Goal: Transaction & Acquisition: Purchase product/service

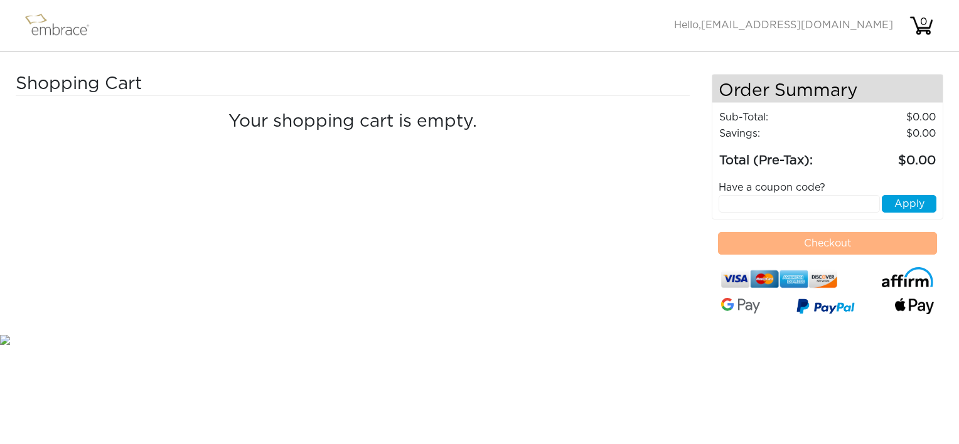
click at [46, 29] on img at bounding box center [63, 25] width 82 height 31
click at [58, 30] on img at bounding box center [63, 25] width 82 height 31
click at [60, 31] on img at bounding box center [63, 25] width 82 height 31
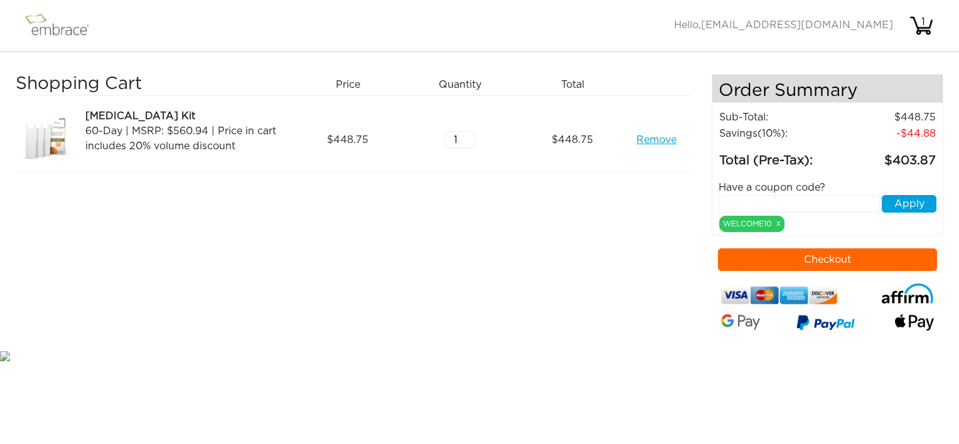
click at [745, 200] on input "text" at bounding box center [799, 204] width 161 height 18
type input "15OFFCART"
click at [898, 201] on button "Apply" at bounding box center [909, 204] width 55 height 18
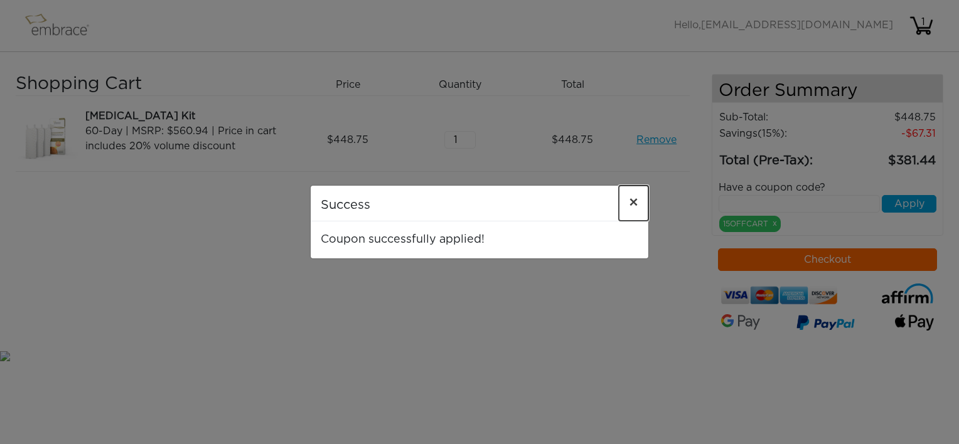
click at [633, 201] on span "×" at bounding box center [633, 203] width 9 height 15
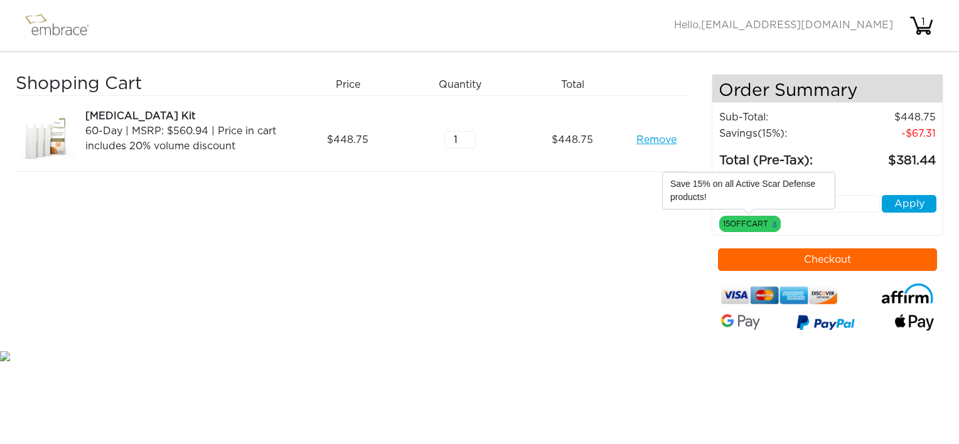
click at [773, 221] on link "x" at bounding box center [775, 223] width 4 height 11
click at [643, 139] on link "Remove" at bounding box center [656, 139] width 40 height 15
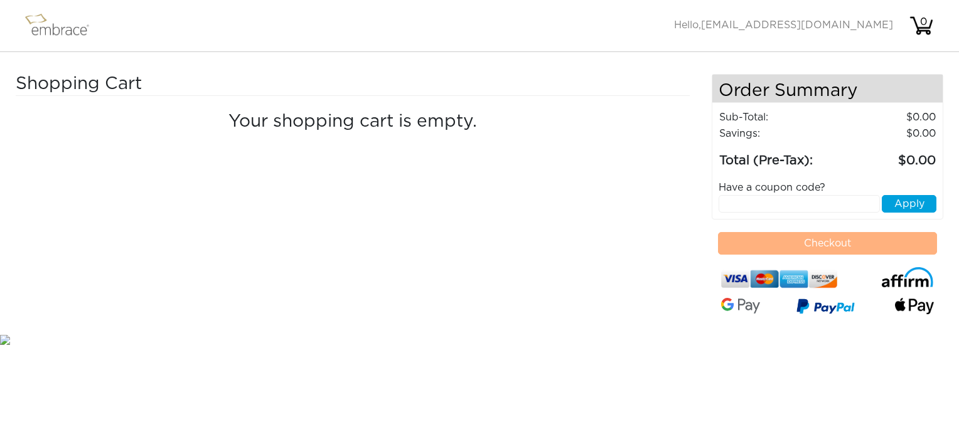
click at [44, 30] on img at bounding box center [63, 25] width 82 height 31
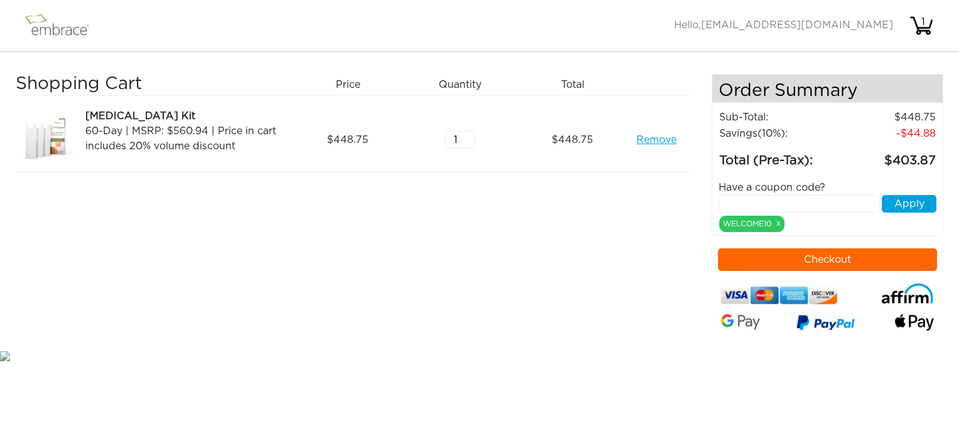
click at [742, 206] on input "text" at bounding box center [799, 204] width 161 height 18
type input "Y"
click at [774, 200] on input "TUCK OR TREAT" at bounding box center [799, 204] width 161 height 18
click at [754, 200] on input "TUCK ORTREAT" at bounding box center [799, 204] width 161 height 18
click at [806, 203] on input "TUCKORTREAT" at bounding box center [799, 204] width 161 height 18
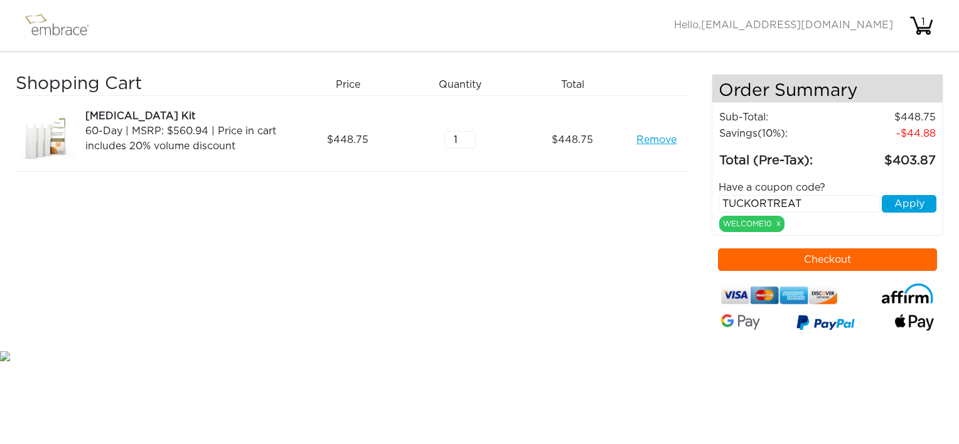
type input "TUCKORTREAT"
click at [909, 203] on button "Apply" at bounding box center [909, 204] width 55 height 18
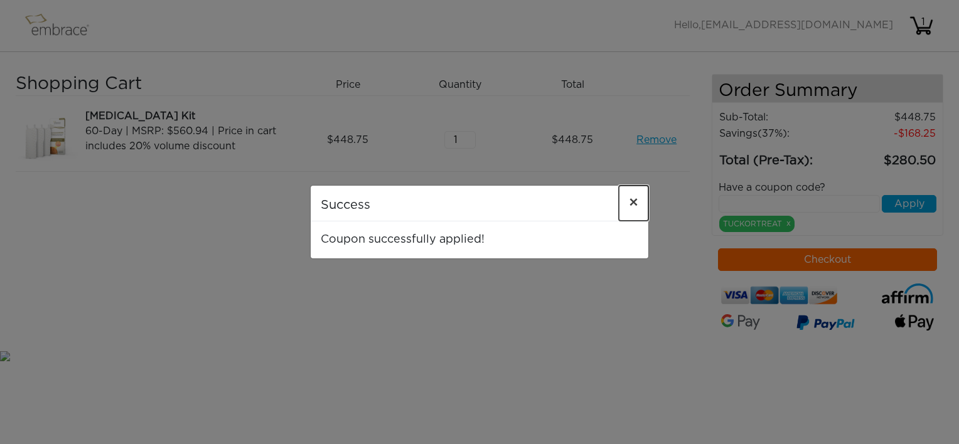
click at [631, 201] on span "×" at bounding box center [633, 203] width 9 height 15
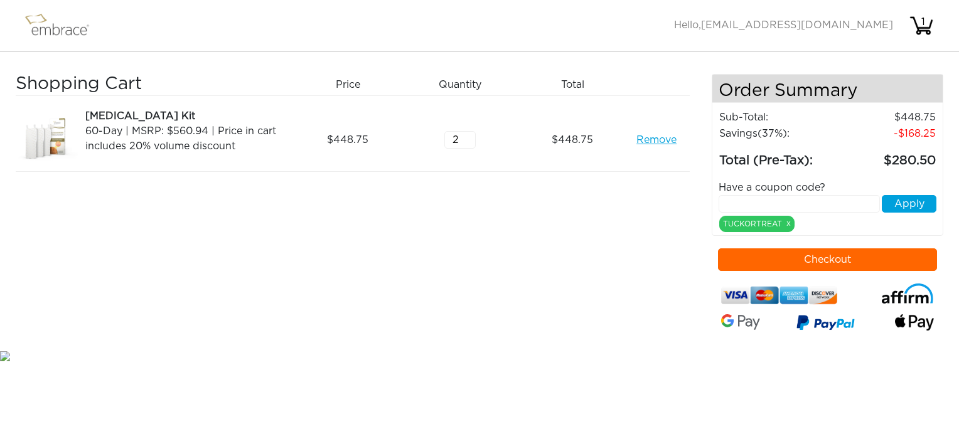
click at [468, 136] on input "2" at bounding box center [459, 140] width 31 height 18
type input "3"
click at [467, 138] on input "3" at bounding box center [459, 140] width 31 height 18
click at [643, 141] on link "Remove" at bounding box center [656, 139] width 40 height 15
